Goal: Navigation & Orientation: Find specific page/section

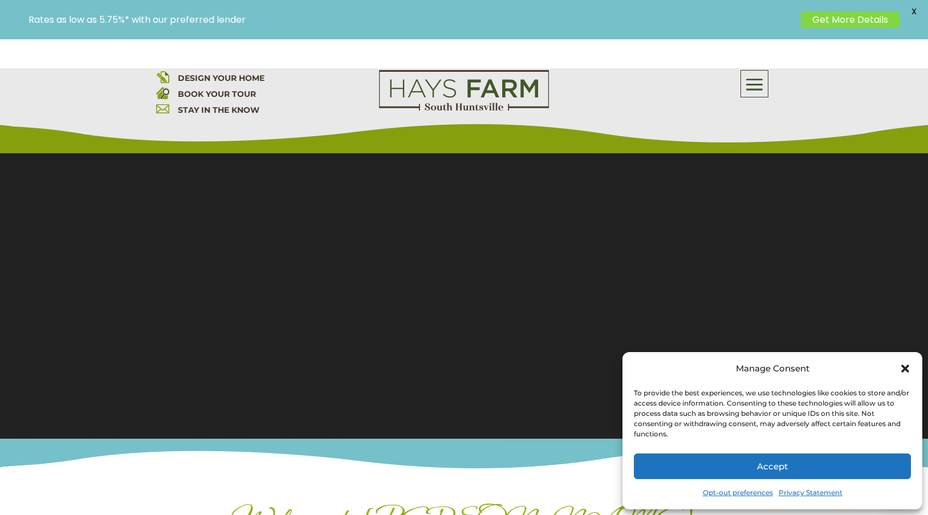
scroll to position [87, 0]
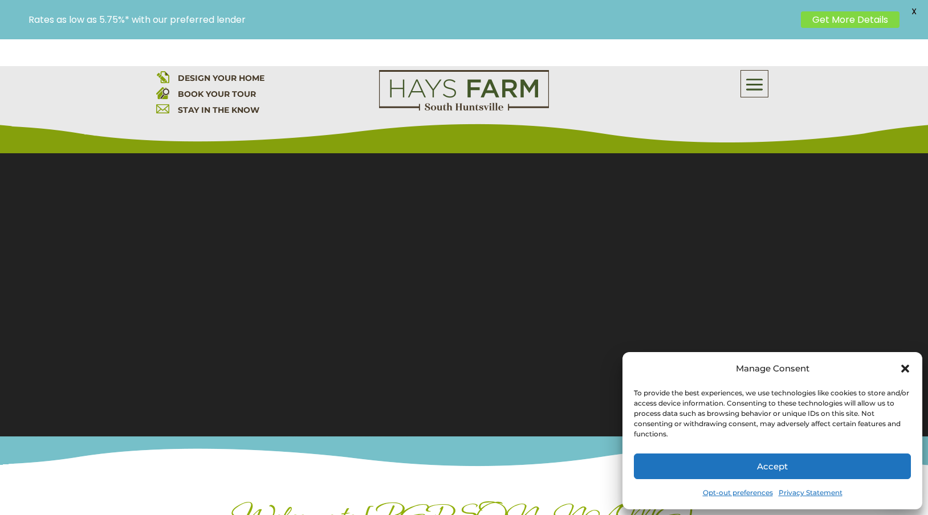
click at [905, 368] on icon "Close dialog" at bounding box center [906, 369] width 8 height 8
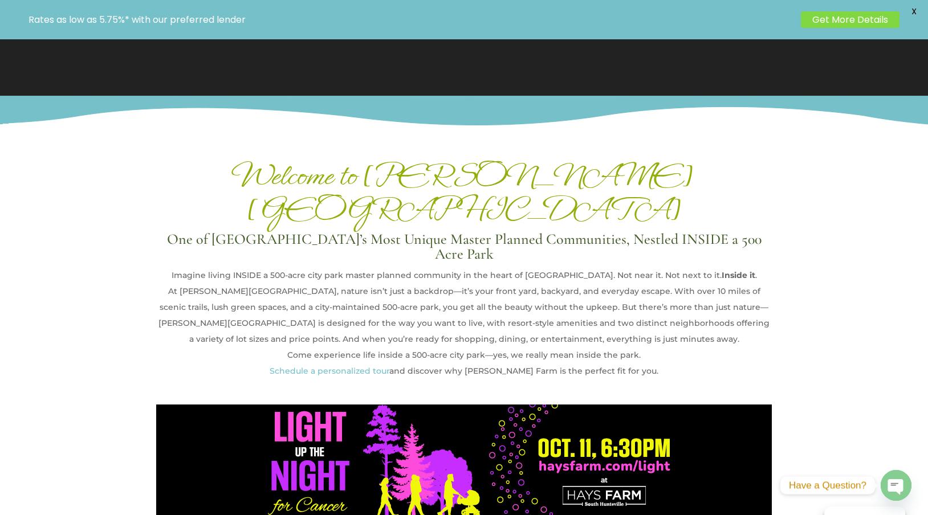
scroll to position [0, 0]
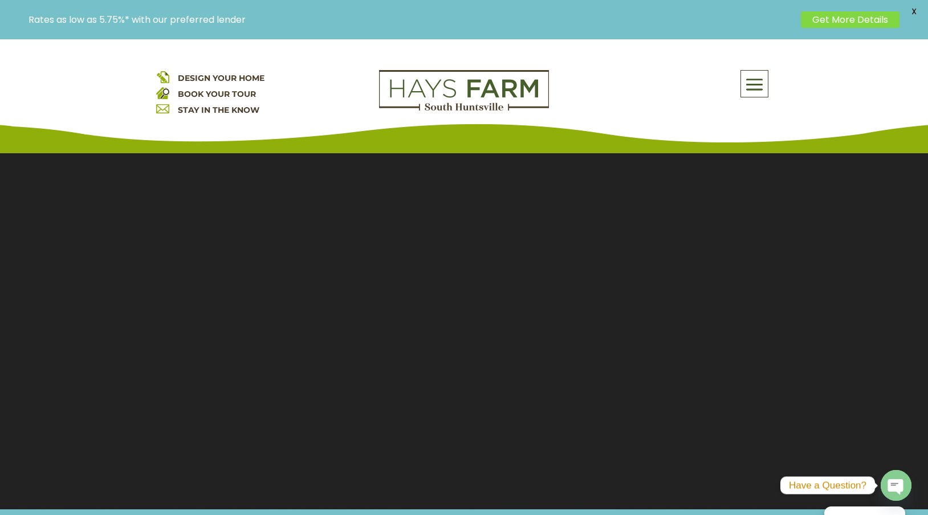
click at [756, 87] on span at bounding box center [754, 85] width 27 height 26
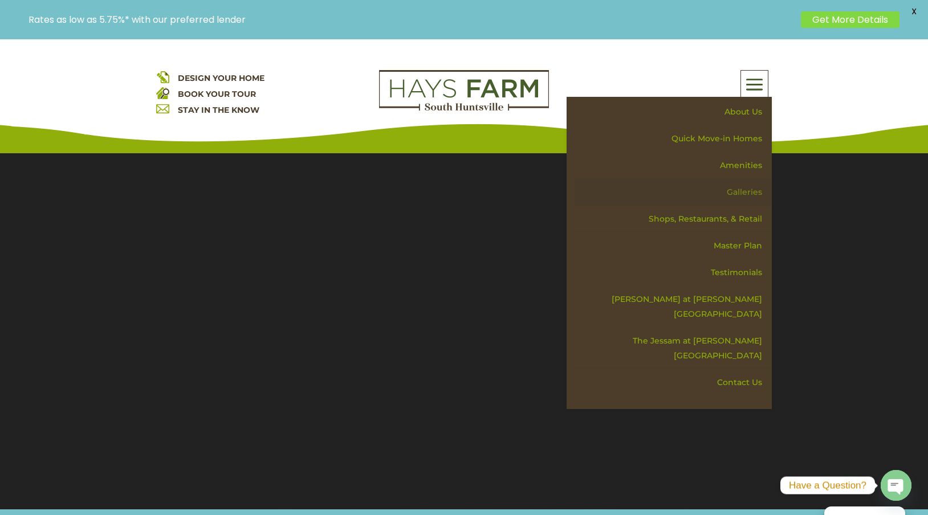
click at [750, 194] on link "Galleries" at bounding box center [673, 192] width 197 height 27
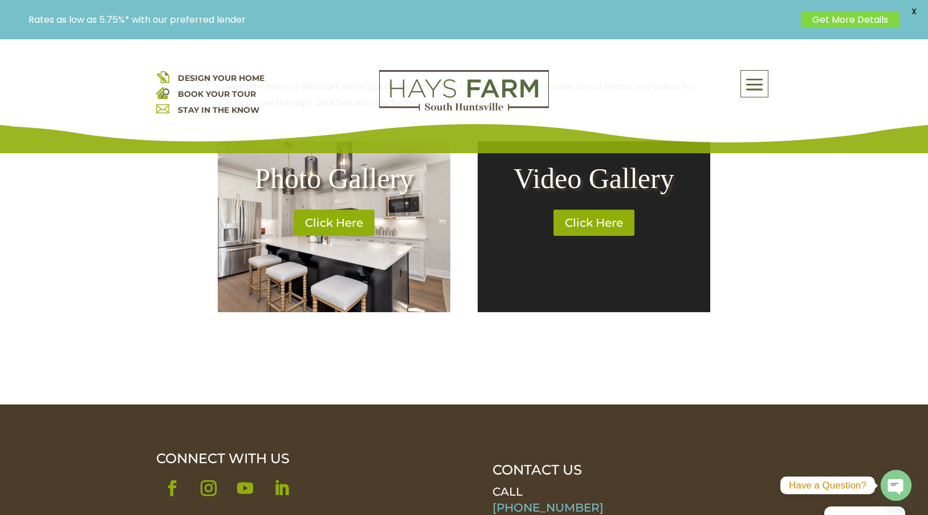
scroll to position [436, 0]
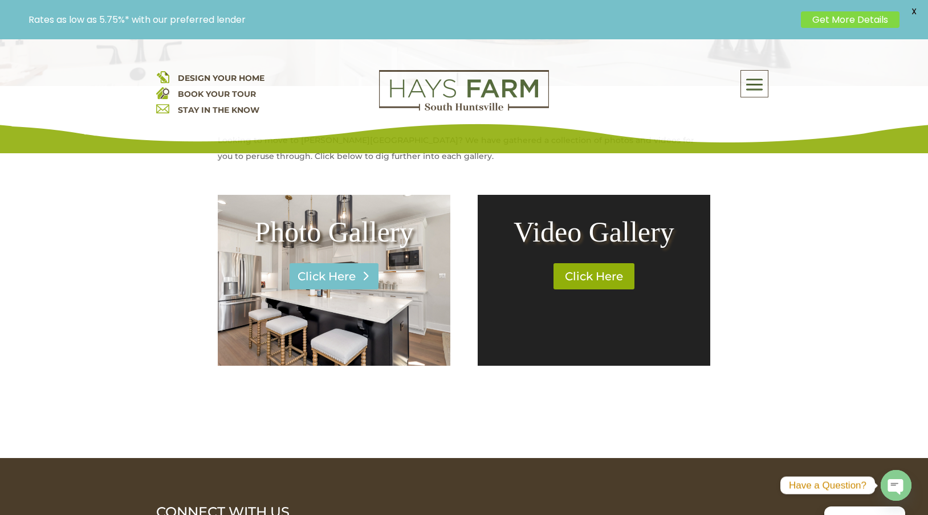
click at [317, 277] on link "Click Here" at bounding box center [334, 276] width 89 height 26
click at [758, 82] on span at bounding box center [754, 85] width 27 height 26
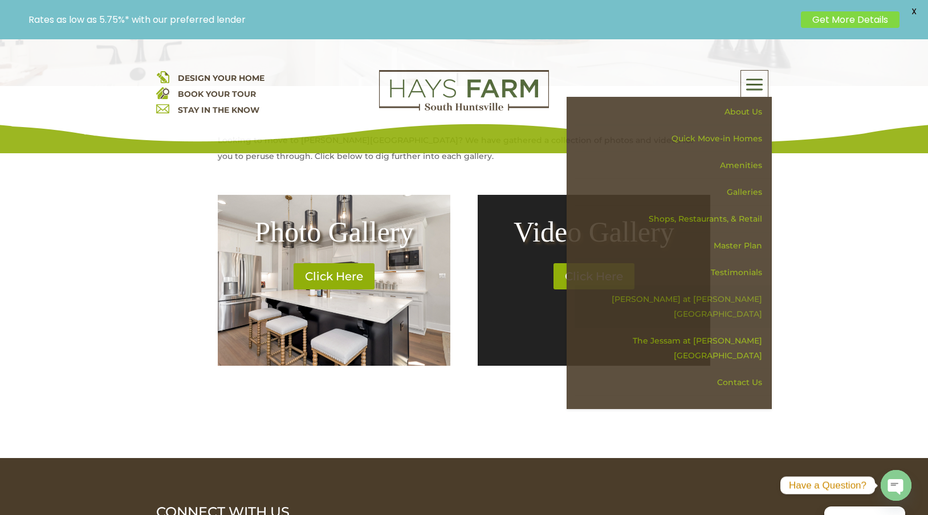
click at [726, 299] on link "[PERSON_NAME] at [PERSON_NAME][GEOGRAPHIC_DATA]" at bounding box center [673, 307] width 197 height 42
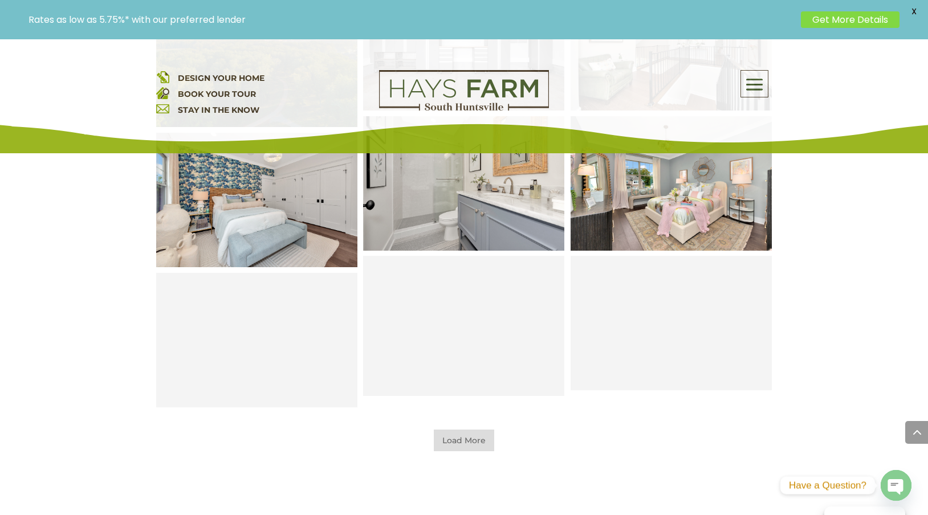
scroll to position [627, 0]
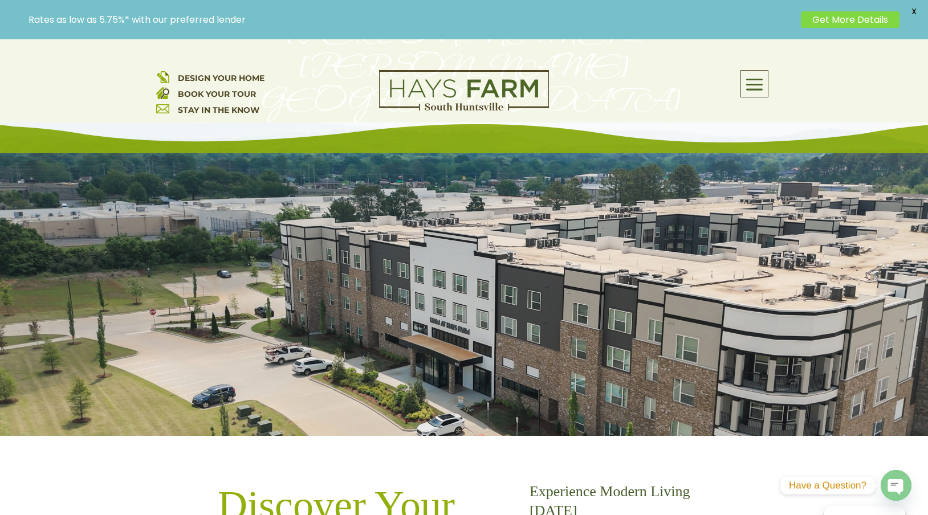
scroll to position [154, 0]
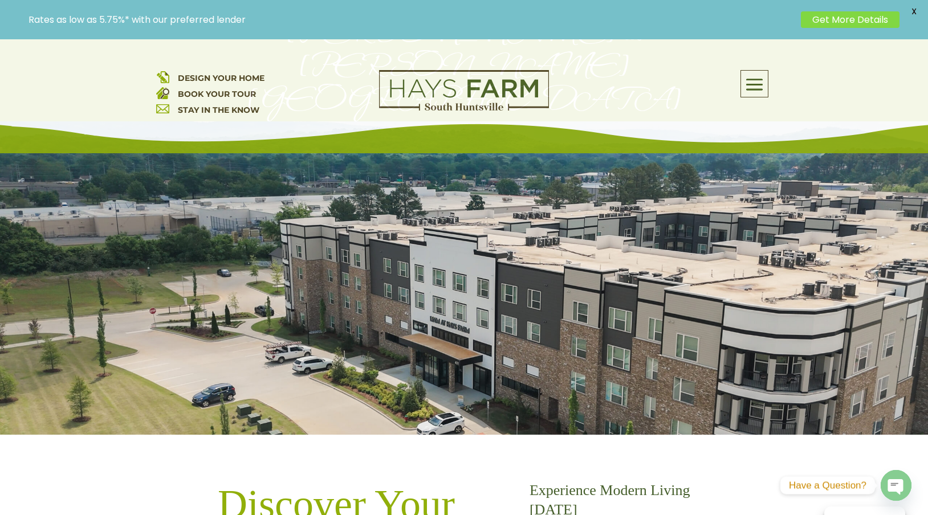
click at [760, 83] on span at bounding box center [754, 85] width 27 height 26
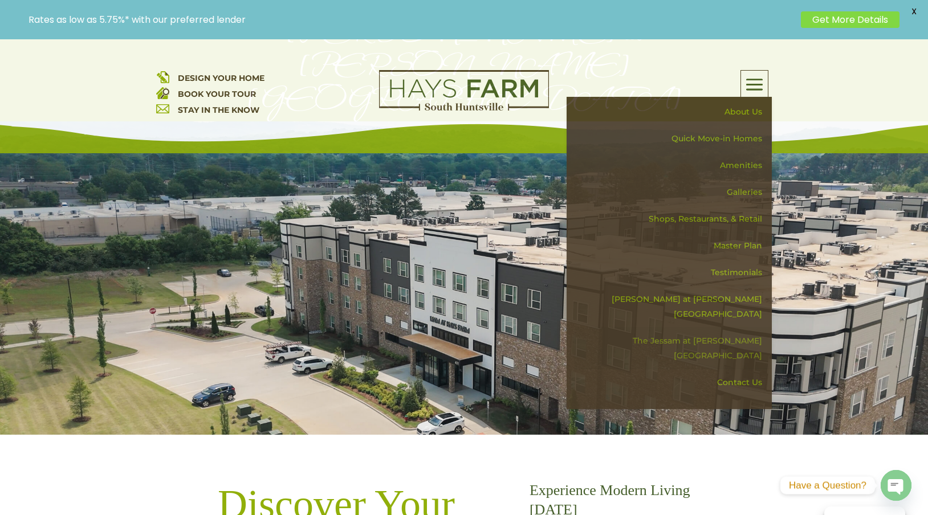
click at [740, 328] on link "The Jessam at [PERSON_NAME][GEOGRAPHIC_DATA]" at bounding box center [673, 349] width 197 height 42
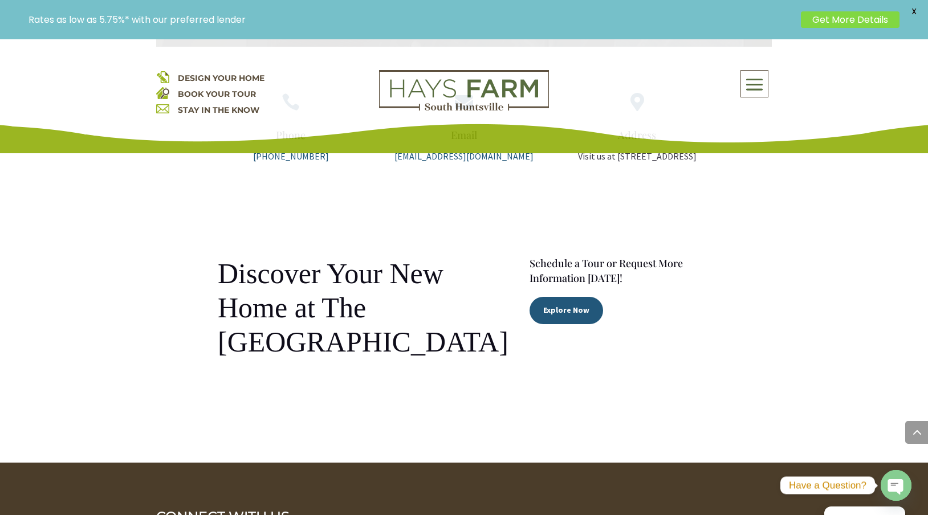
scroll to position [2552, 0]
